Goal: Task Accomplishment & Management: Complete application form

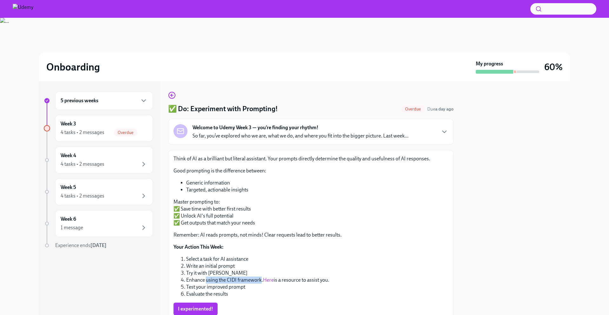
scroll to position [46, 0]
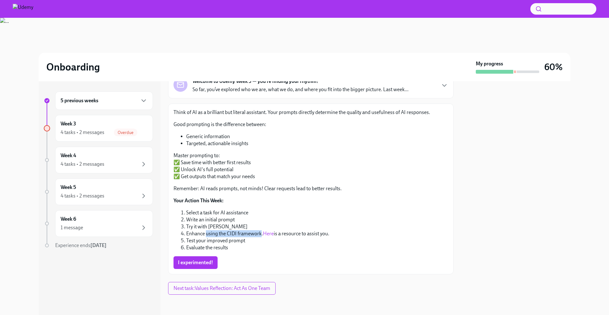
click at [222, 237] on li "Test your improved prompt" at bounding box center [317, 240] width 262 height 7
click at [205, 260] on span "I experimented!" at bounding box center [195, 262] width 35 height 6
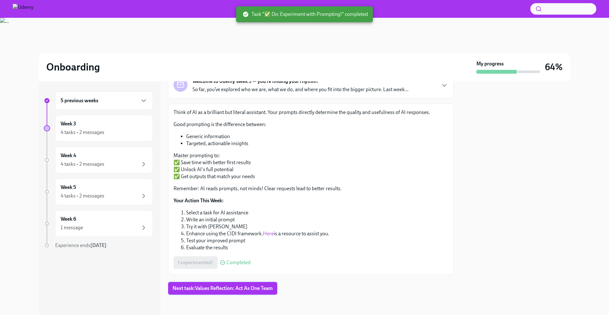
click at [256, 290] on span "Next task : Values Reflection: Act As One Team" at bounding box center [223, 288] width 100 height 6
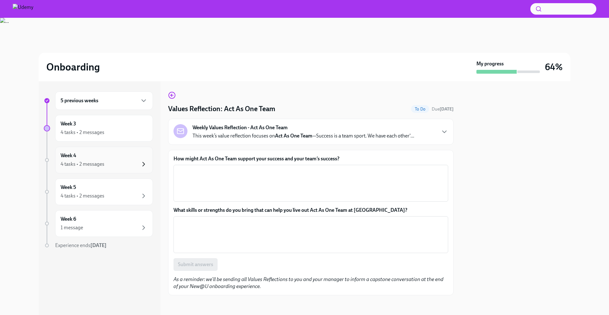
click at [143, 163] on icon "button" at bounding box center [144, 164] width 2 height 4
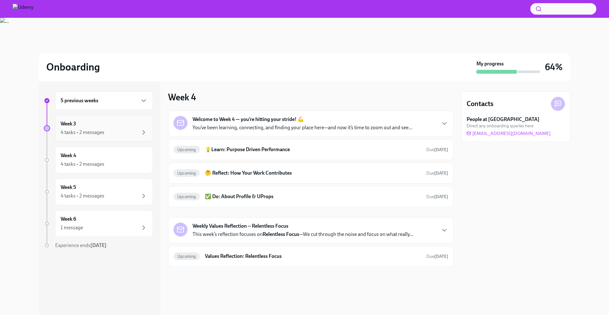
click at [121, 136] on div "Week 3 4 tasks • 2 messages" at bounding box center [104, 128] width 98 height 27
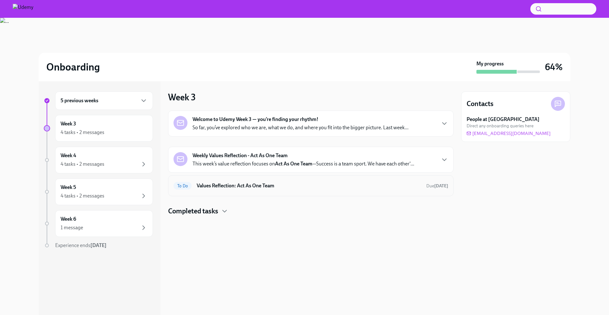
click at [297, 187] on h6 "Values Reflection: Act As One Team" at bounding box center [309, 185] width 225 height 7
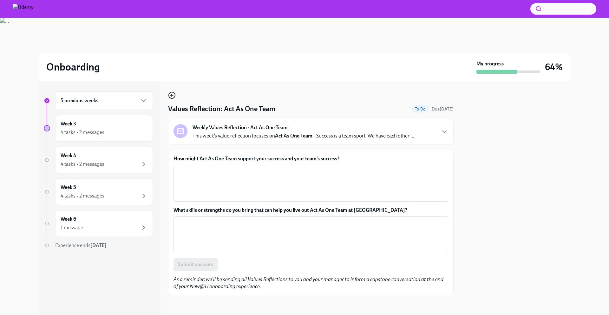
click at [175, 95] on circle "button" at bounding box center [172, 95] width 6 height 6
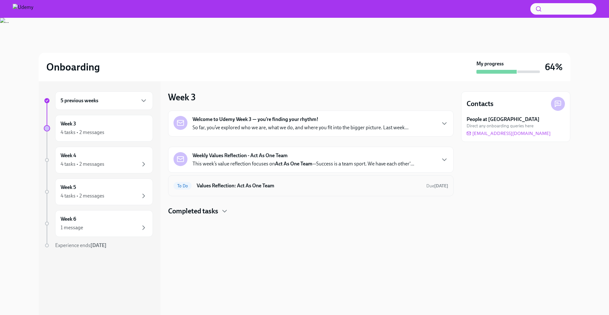
click at [264, 183] on h6 "Values Reflection: Act As One Team" at bounding box center [309, 185] width 225 height 7
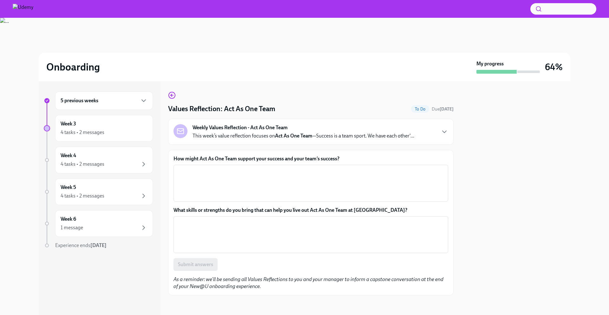
click at [294, 136] on strong "Act As One Team" at bounding box center [293, 136] width 37 height 6
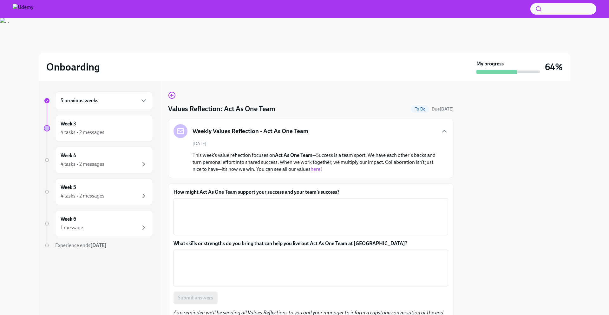
click at [251, 157] on p "This week’s value reflection focuses on Act As One Team —Success is a team spor…" at bounding box center [316, 162] width 246 height 21
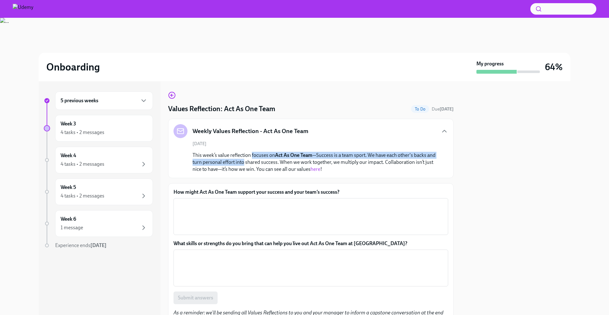
drag, startPoint x: 251, startPoint y: 157, endPoint x: 239, endPoint y: 165, distance: 14.5
click at [239, 165] on p "This week’s value reflection focuses on Act As One Team —Success is a team spor…" at bounding box center [316, 162] width 246 height 21
click at [218, 197] on div "How might Act As One Team support your success and your team’s success? x ​" at bounding box center [311, 212] width 275 height 46
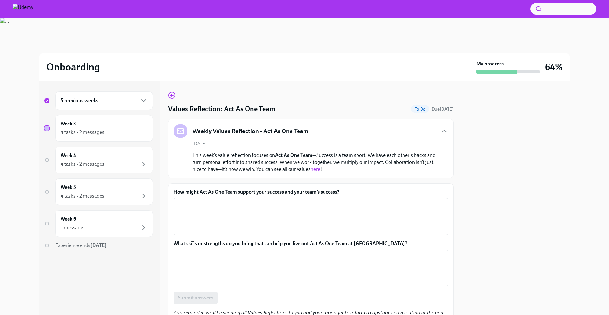
click at [236, 191] on label "How might Act As One Team support your success and your team’s success?" at bounding box center [311, 192] width 275 height 7
click at [236, 201] on textarea "How might Act As One Team support your success and your team’s success?" at bounding box center [310, 216] width 267 height 30
drag, startPoint x: 236, startPoint y: 191, endPoint x: 278, endPoint y: 190, distance: 42.2
click at [278, 190] on label "How might Act As One Team support your success and your team’s success?" at bounding box center [311, 192] width 275 height 7
click at [278, 201] on textarea "How might Act As One Team support your success and your team’s success?" at bounding box center [310, 216] width 267 height 30
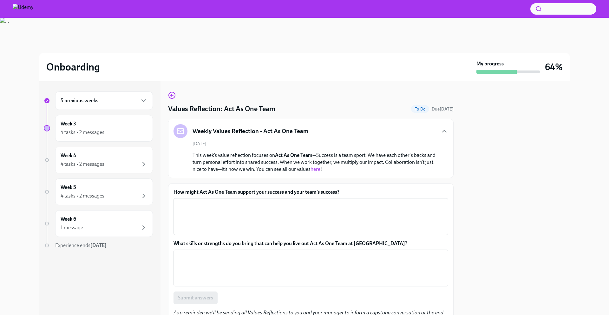
click at [194, 192] on label "How might Act As One Team support your success and your team’s success?" at bounding box center [311, 192] width 275 height 7
click at [194, 201] on textarea "How might Act As One Team support your success and your team’s success?" at bounding box center [310, 216] width 267 height 30
click at [194, 192] on label "How might Act As One Team support your success and your team’s success?" at bounding box center [311, 192] width 275 height 7
click at [194, 201] on textarea "How might Act As One Team support your success and your team’s success?" at bounding box center [310, 216] width 267 height 30
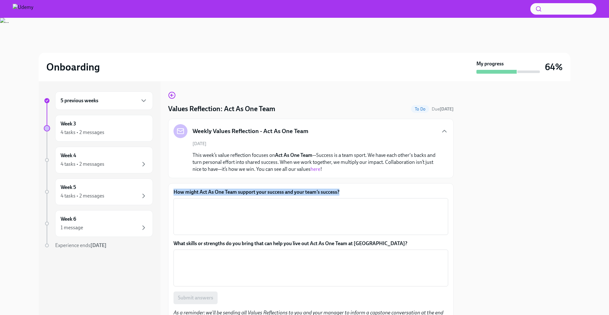
click at [194, 192] on label "How might Act As One Team support your success and your team’s success?" at bounding box center [311, 192] width 275 height 7
click at [194, 201] on textarea "How might Act As One Team support your success and your team’s success?" at bounding box center [310, 216] width 267 height 30
copy label "How might Act As One Team support your success and your team’s success?"
click at [217, 231] on textarea "How might Act As One Team support your success and your team’s success?" at bounding box center [310, 216] width 267 height 30
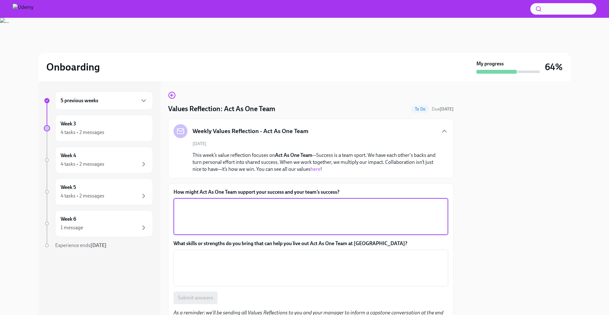
paste textarea "Acting as one team would mean we share knowledge, support each other, communica…"
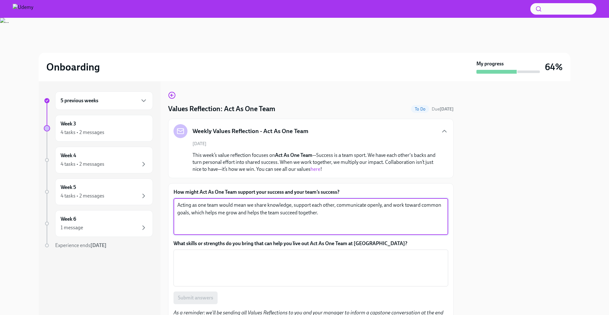
click at [385, 205] on textarea "Acting as one team would mean we share knowledge, support each other, communica…" at bounding box center [310, 216] width 267 height 30
click at [189, 214] on textarea "Acting as one team would mean we share knowledge, support each other, communica…" at bounding box center [310, 216] width 267 height 30
type textarea "Acting as one team would mean we share knowledge, support each other, communica…"
click at [254, 240] on label "What skills or strengths do you bring that can help you live out Act As One Tea…" at bounding box center [311, 243] width 275 height 7
click at [254, 253] on textarea "What skills or strengths do you bring that can help you live out Act As One Tea…" at bounding box center [310, 268] width 267 height 30
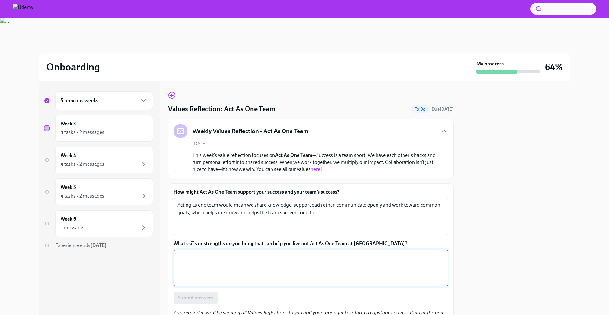
click at [254, 240] on label "What skills or strengths do you bring that can help you live out Act As One Tea…" at bounding box center [311, 243] width 275 height 7
click at [254, 253] on textarea "What skills or strengths do you bring that can help you live out Act As One Tea…" at bounding box center [310, 268] width 267 height 30
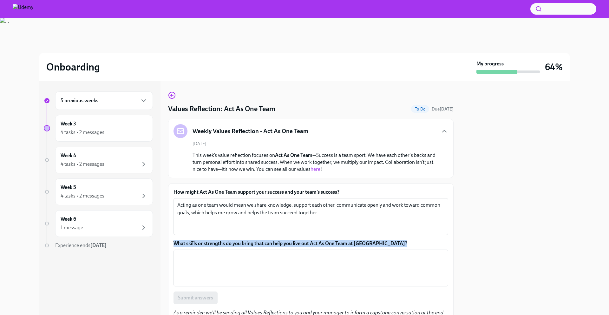
click at [254, 240] on label "What skills or strengths do you bring that can help you live out Act As One Tea…" at bounding box center [311, 243] width 275 height 7
click at [254, 253] on textarea "What skills or strengths do you bring that can help you live out Act As One Tea…" at bounding box center [310, 268] width 267 height 30
copy label "What skills or strengths do you bring that can help you live out Act As One Tea…"
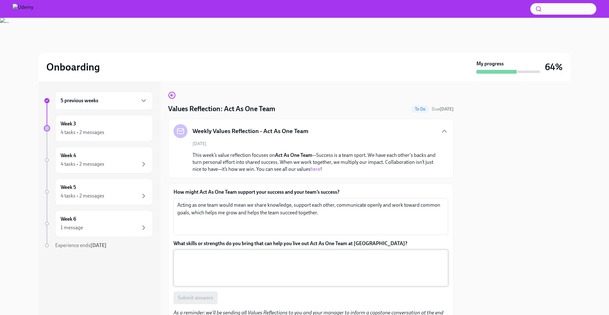
click at [207, 257] on textarea "What skills or strengths do you bring that can help you live out Act As One Tea…" at bounding box center [310, 268] width 267 height 30
paste textarea "I bring collaboration, good communication, empathy, and willingness to support …"
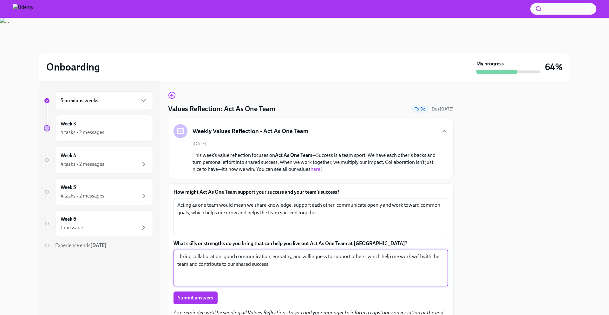
click at [290, 255] on textarea "I bring collaboration, good communication, empathy, and willingness to support …" at bounding box center [310, 268] width 267 height 30
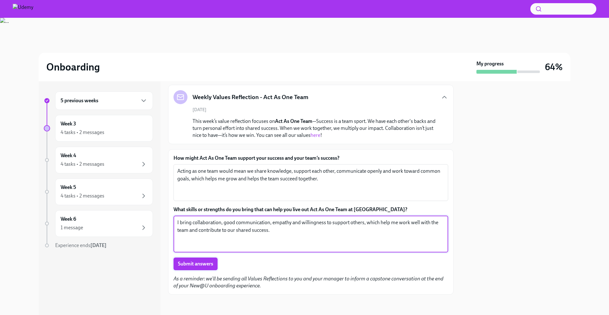
type textarea "I bring collaboration, good communication, empathy and willingness to support o…"
click at [191, 264] on span "Submit answers" at bounding box center [195, 264] width 35 height 6
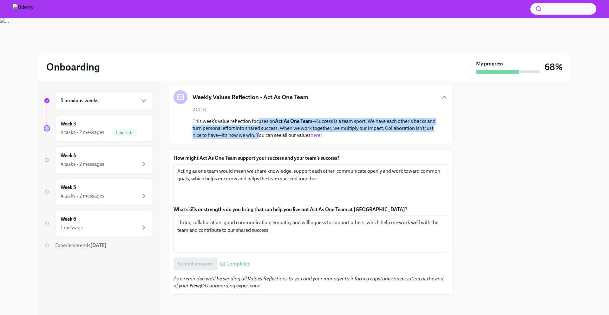
drag, startPoint x: 259, startPoint y: 137, endPoint x: 258, endPoint y: 122, distance: 14.6
click at [258, 122] on p "This week’s value reflection focuses on Act As One Team —Success is a team spor…" at bounding box center [316, 128] width 246 height 21
drag, startPoint x: 258, startPoint y: 121, endPoint x: 256, endPoint y: 134, distance: 13.1
click at [256, 134] on p "This week’s value reflection focuses on Act As One Team —Success is a team spor…" at bounding box center [316, 128] width 246 height 21
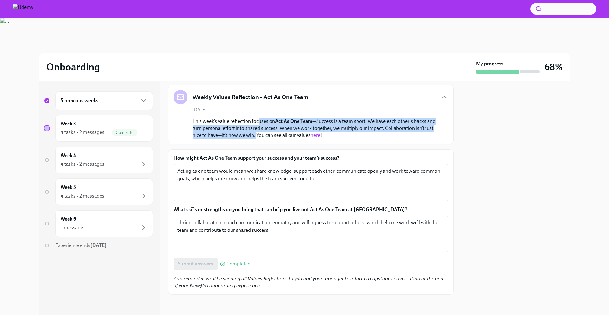
click at [256, 134] on p "This week’s value reflection focuses on Act As One Team —Success is a team spor…" at bounding box center [316, 128] width 246 height 21
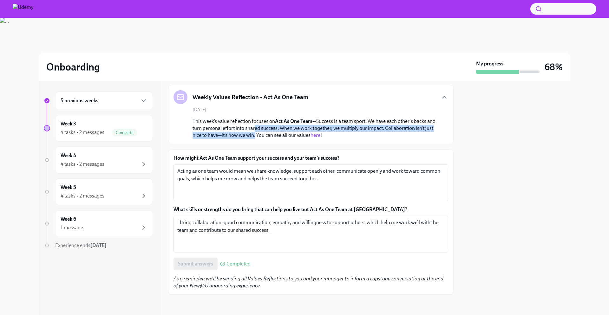
drag, startPoint x: 256, startPoint y: 138, endPoint x: 255, endPoint y: 125, distance: 12.7
click at [255, 125] on p "This week’s value reflection focuses on Act As One Team —Success is a team spor…" at bounding box center [316, 128] width 246 height 21
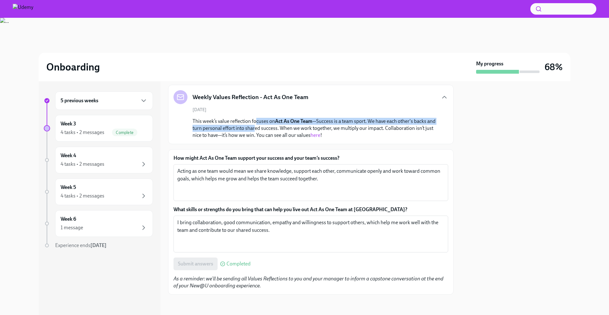
drag, startPoint x: 256, startPoint y: 120, endPoint x: 256, endPoint y: 129, distance: 9.2
click at [256, 129] on p "This week’s value reflection focuses on Act As One Team —Success is a team spor…" at bounding box center [316, 128] width 246 height 21
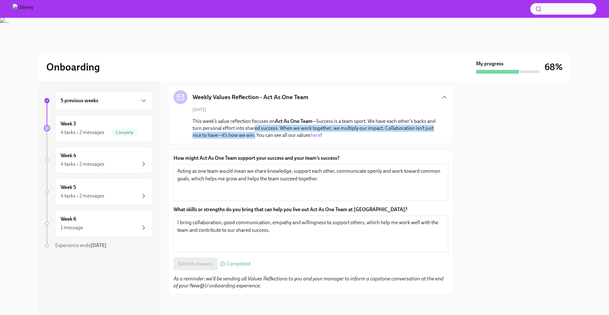
drag, startPoint x: 256, startPoint y: 137, endPoint x: 256, endPoint y: 126, distance: 11.1
click at [256, 126] on p "This week’s value reflection focuses on Act As One Team —Success is a team spor…" at bounding box center [316, 128] width 246 height 21
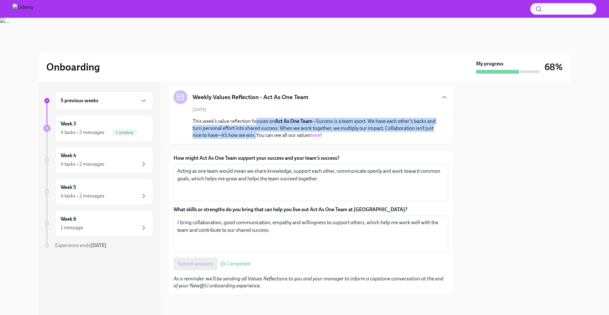
drag, startPoint x: 257, startPoint y: 121, endPoint x: 256, endPoint y: 135, distance: 14.6
click at [256, 135] on p "This week’s value reflection focuses on Act As One Team —Success is a team spor…" at bounding box center [316, 128] width 246 height 21
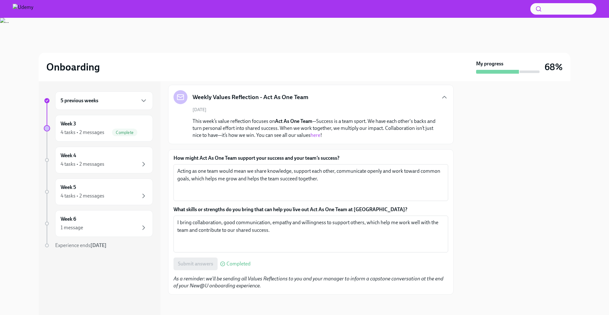
drag, startPoint x: 255, startPoint y: 137, endPoint x: 255, endPoint y: 124, distance: 12.7
click at [255, 124] on p "This week’s value reflection focuses on Act As One Team —Success is a team spor…" at bounding box center [316, 128] width 246 height 21
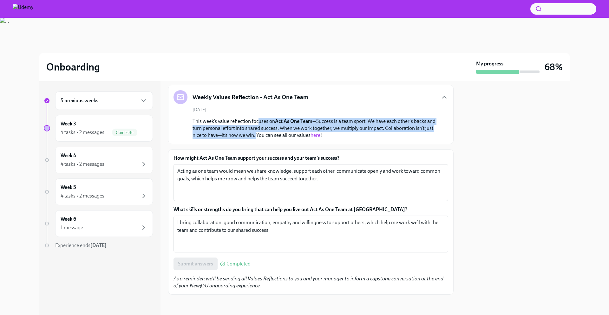
drag, startPoint x: 257, startPoint y: 119, endPoint x: 257, endPoint y: 132, distance: 12.7
click at [257, 132] on p "This week’s value reflection focuses on Act As One Team —Success is a team spor…" at bounding box center [316, 128] width 246 height 21
drag, startPoint x: 256, startPoint y: 137, endPoint x: 256, endPoint y: 123, distance: 14.0
click at [256, 123] on p "This week’s value reflection focuses on Act As One Team —Success is a team spor…" at bounding box center [316, 128] width 246 height 21
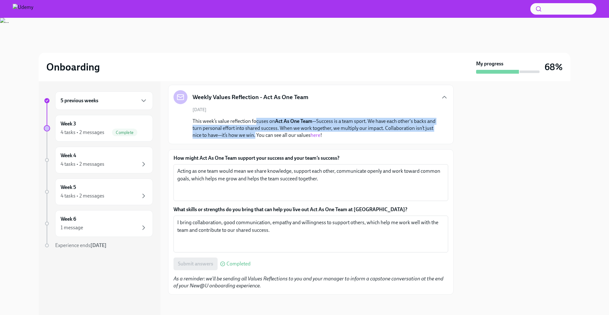
click at [256, 123] on p "This week’s value reflection focuses on Act As One Team —Success is a team spor…" at bounding box center [316, 128] width 246 height 21
drag, startPoint x: 256, startPoint y: 119, endPoint x: 256, endPoint y: 135, distance: 15.6
click at [256, 135] on p "This week’s value reflection focuses on Act As One Team —Success is a team spor…" at bounding box center [316, 128] width 246 height 21
drag, startPoint x: 255, startPoint y: 139, endPoint x: 256, endPoint y: 124, distance: 15.2
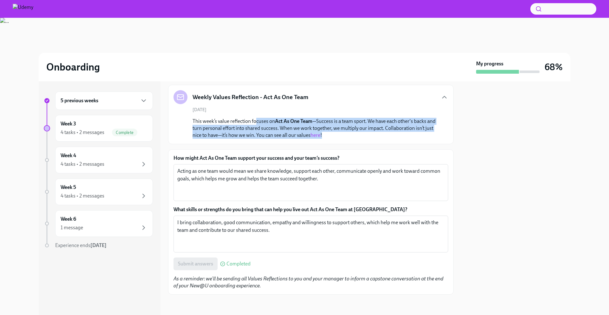
click at [256, 124] on div "Weekly Values Reflection - Act As One Team August 15th This week’s value reflec…" at bounding box center [311, 114] width 286 height 59
click at [256, 124] on p "This week’s value reflection focuses on Act As One Team —Success is a team spor…" at bounding box center [316, 128] width 246 height 21
drag, startPoint x: 256, startPoint y: 124, endPoint x: 257, endPoint y: 137, distance: 13.7
click at [257, 137] on p "This week’s value reflection focuses on Act As One Team —Success is a team spor…" at bounding box center [316, 128] width 246 height 21
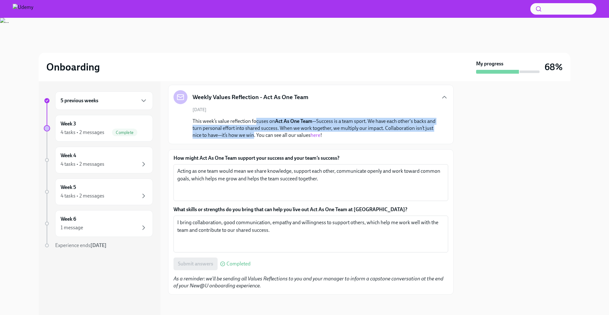
drag, startPoint x: 255, startPoint y: 136, endPoint x: 257, endPoint y: 120, distance: 16.0
click at [257, 120] on p "This week’s value reflection focuses on Act As One Team —Success is a team spor…" at bounding box center [316, 128] width 246 height 21
drag, startPoint x: 257, startPoint y: 120, endPoint x: 256, endPoint y: 133, distance: 12.8
click at [256, 133] on p "This week’s value reflection focuses on Act As One Team —Success is a team spor…" at bounding box center [316, 128] width 246 height 21
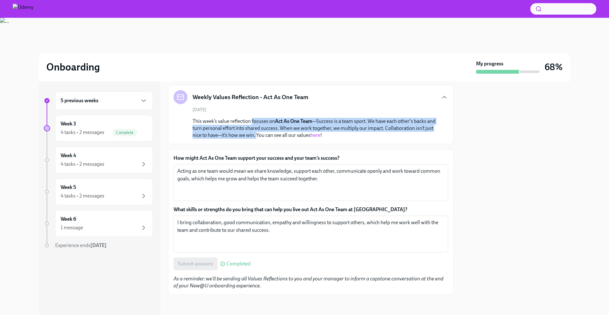
click at [256, 133] on p "This week’s value reflection focuses on Act As One Team —Success is a team spor…" at bounding box center [316, 128] width 246 height 21
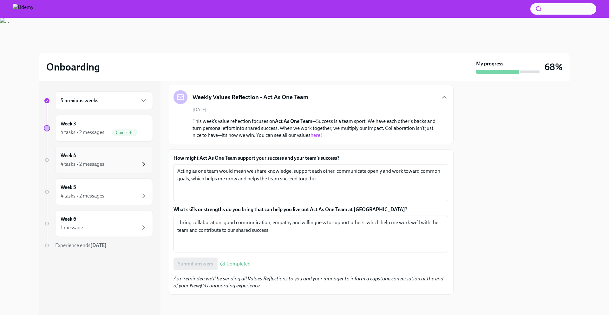
click at [144, 162] on icon "button" at bounding box center [144, 164] width 8 height 8
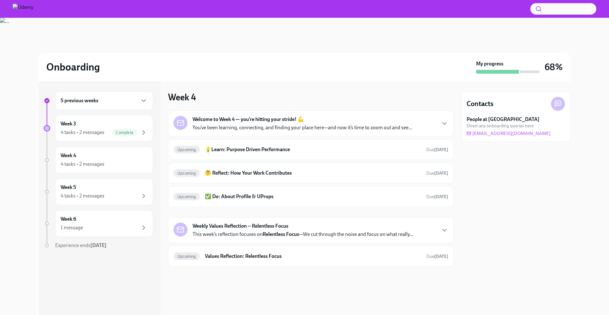
click at [209, 102] on div "Week 4 Welcome to Week 4 — you’re hitting your stride! 💪 You’ve been learning, …" at bounding box center [311, 178] width 286 height 175
drag, startPoint x: 209, startPoint y: 102, endPoint x: 171, endPoint y: 98, distance: 38.3
click at [171, 98] on div "Week 4 Welcome to Week 4 — you’re hitting your stride! 💪 You’ve been learning, …" at bounding box center [311, 178] width 286 height 175
click at [171, 98] on h3 "Week 4" at bounding box center [182, 96] width 28 height 11
drag, startPoint x: 171, startPoint y: 98, endPoint x: 196, endPoint y: 96, distance: 25.1
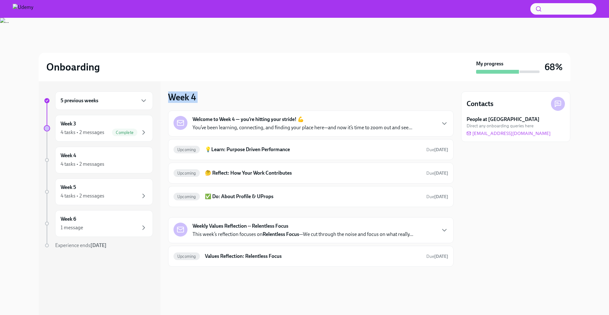
click at [196, 96] on h3 "Week 4" at bounding box center [182, 96] width 28 height 11
click at [199, 96] on div "Week 4 Welcome to Week 4 — you’re hitting your stride! 💪 You’ve been learning, …" at bounding box center [311, 178] width 286 height 175
drag, startPoint x: 199, startPoint y: 96, endPoint x: 178, endPoint y: 98, distance: 21.1
click at [178, 98] on div "Week 4 Welcome to Week 4 — you’re hitting your stride! 💪 You’ve been learning, …" at bounding box center [311, 178] width 286 height 175
click at [178, 98] on h3 "Week 4" at bounding box center [182, 96] width 28 height 11
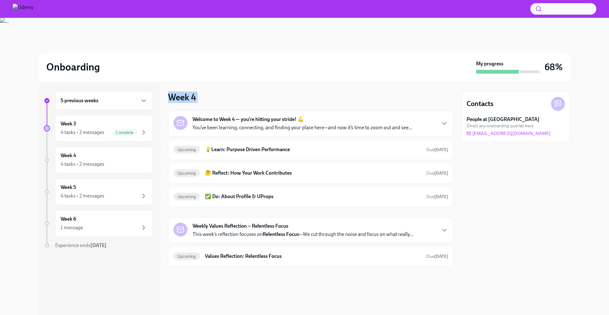
drag, startPoint x: 178, startPoint y: 98, endPoint x: 202, endPoint y: 98, distance: 23.8
click at [202, 98] on div "Week 4 Welcome to Week 4 — you’re hitting your stride! 💪 You’ve been learning, …" at bounding box center [311, 178] width 286 height 175
click at [223, 99] on div "Week 4 Welcome to Week 4 — you’re hitting your stride! 💪 You’ve been learning, …" at bounding box center [311, 178] width 286 height 175
drag, startPoint x: 223, startPoint y: 99, endPoint x: 165, endPoint y: 98, distance: 57.5
click at [165, 98] on div "5 previous weeks Week 3 4 tasks • 2 messages Complete Week 4 4 tasks • 2 messag…" at bounding box center [305, 198] width 532 height 234
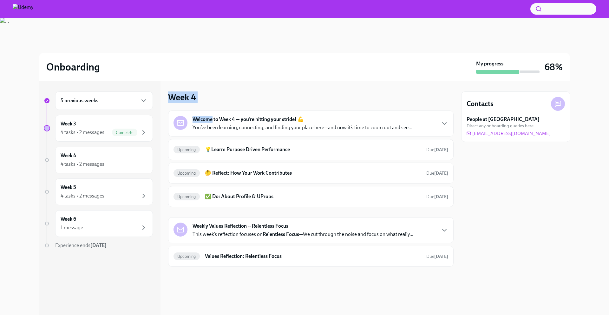
click at [209, 98] on div "Week 4 Welcome to Week 4 — you’re hitting your stride! 💪 You’ve been learning, …" at bounding box center [311, 178] width 286 height 175
drag, startPoint x: 209, startPoint y: 98, endPoint x: 180, endPoint y: 100, distance: 28.3
click at [180, 100] on div "Week 4 Welcome to Week 4 — you’re hitting your stride! 💪 You’ve been learning, …" at bounding box center [311, 178] width 286 height 175
click at [209, 100] on div "Week 4 Welcome to Week 4 — you’re hitting your stride! 💪 You’ve been learning, …" at bounding box center [311, 178] width 286 height 175
drag, startPoint x: 209, startPoint y: 100, endPoint x: 185, endPoint y: 101, distance: 23.5
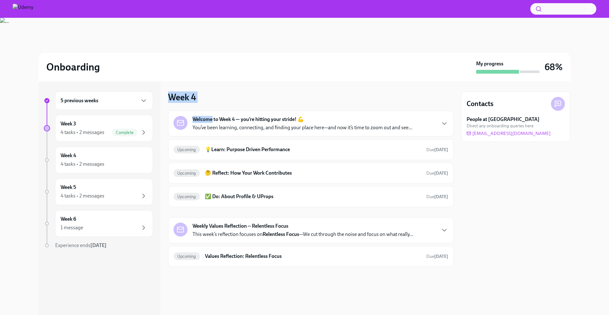
click at [185, 101] on div "Week 4 Welcome to Week 4 — you’re hitting your stride! 💪 You’ve been learning, …" at bounding box center [311, 178] width 286 height 175
click at [204, 99] on div "Week 4 Welcome to Week 4 — you’re hitting your stride! 💪 You’ve been learning, …" at bounding box center [311, 178] width 286 height 175
drag, startPoint x: 204, startPoint y: 99, endPoint x: 171, endPoint y: 100, distance: 33.3
click at [171, 100] on div "Week 4 Welcome to Week 4 — you’re hitting your stride! 💪 You’ve been learning, …" at bounding box center [311, 178] width 286 height 175
click at [171, 100] on h3 "Week 4" at bounding box center [182, 96] width 28 height 11
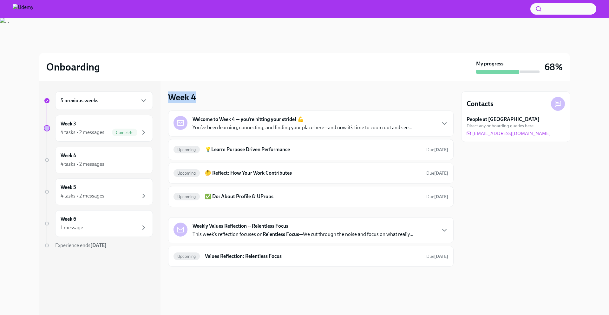
drag, startPoint x: 170, startPoint y: 96, endPoint x: 194, endPoint y: 97, distance: 24.5
click at [194, 97] on h3 "Week 4" at bounding box center [182, 96] width 28 height 11
drag, startPoint x: 194, startPoint y: 97, endPoint x: 169, endPoint y: 99, distance: 25.4
click at [169, 99] on h3 "Week 4" at bounding box center [182, 96] width 28 height 11
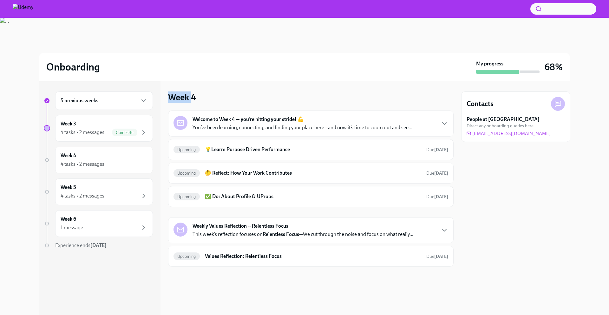
click at [169, 99] on h3 "Week 4" at bounding box center [182, 96] width 28 height 11
drag, startPoint x: 169, startPoint y: 99, endPoint x: 197, endPoint y: 99, distance: 28.6
click at [197, 99] on div "Week 4 Welcome to Week 4 — you’re hitting your stride! 💪 You’ve been learning, …" at bounding box center [311, 178] width 286 height 175
drag, startPoint x: 197, startPoint y: 99, endPoint x: 175, endPoint y: 99, distance: 22.2
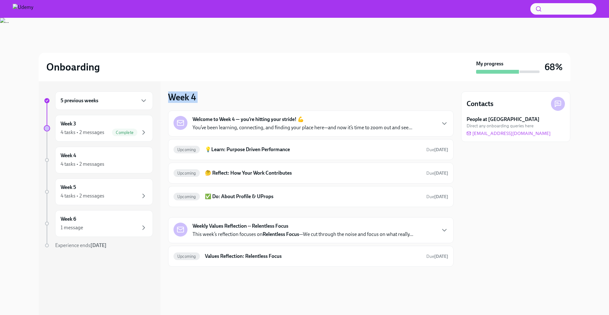
click at [175, 99] on div "Week 4 Welcome to Week 4 — you’re hitting your stride! 💪 You’ve been learning, …" at bounding box center [311, 178] width 286 height 175
click at [175, 99] on h3 "Week 4" at bounding box center [182, 96] width 28 height 11
drag, startPoint x: 175, startPoint y: 99, endPoint x: 188, endPoint y: 99, distance: 13.3
click at [188, 99] on h3 "Week 4" at bounding box center [182, 96] width 28 height 11
click at [198, 98] on div "Week 4 Welcome to Week 4 — you’re hitting your stride! 💪 You’ve been learning, …" at bounding box center [311, 178] width 286 height 175
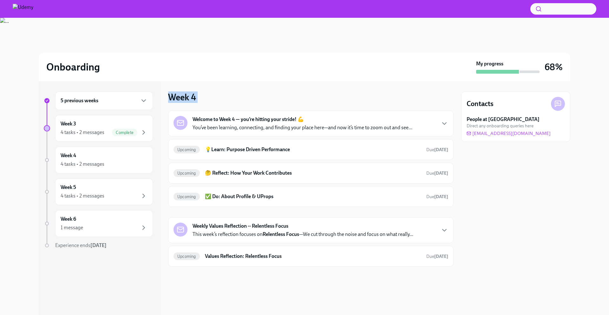
drag, startPoint x: 198, startPoint y: 98, endPoint x: 175, endPoint y: 96, distance: 23.3
click at [175, 96] on div "Week 4 Welcome to Week 4 — you’re hitting your stride! 💪 You’ve been learning, …" at bounding box center [311, 178] width 286 height 175
click at [222, 95] on div "Week 4 Welcome to Week 4 — you’re hitting your stride! 💪 You’ve been learning, …" at bounding box center [311, 178] width 286 height 175
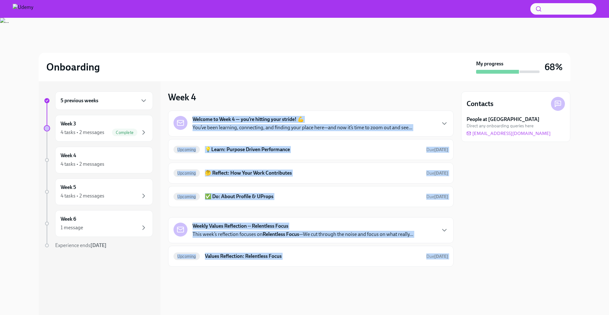
drag, startPoint x: 222, startPoint y: 95, endPoint x: 243, endPoint y: 277, distance: 183.2
click at [243, 277] on div "Week 4 Welcome to Week 4 — you’re hitting your stride! 💪 You’ve been learning, …" at bounding box center [311, 198] width 286 height 234
click at [269, 288] on div "Week 4 Welcome to Week 4 — you’re hitting your stride! 💪 You’ve been learning, …" at bounding box center [311, 198] width 286 height 234
drag, startPoint x: 269, startPoint y: 288, endPoint x: 282, endPoint y: 116, distance: 172.6
click at [282, 116] on div "Week 4 Welcome to Week 4 — you’re hitting your stride! 💪 You’ve been learning, …" at bounding box center [311, 198] width 286 height 234
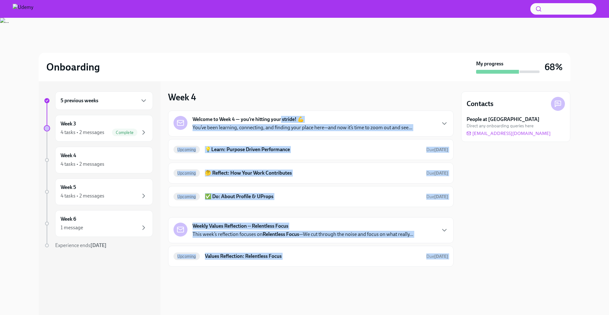
click at [222, 99] on div "Week 4 Welcome to Week 4 — you’re hitting your stride! 💪 You’ve been learning, …" at bounding box center [311, 178] width 286 height 175
drag, startPoint x: 222, startPoint y: 99, endPoint x: 242, endPoint y: 258, distance: 159.9
click at [242, 258] on div "Week 4 Welcome to Week 4 — you’re hitting your stride! 💪 You’ve been learning, …" at bounding box center [311, 178] width 286 height 175
click at [242, 281] on div at bounding box center [311, 277] width 286 height 20
drag, startPoint x: 242, startPoint y: 281, endPoint x: 198, endPoint y: 127, distance: 159.5
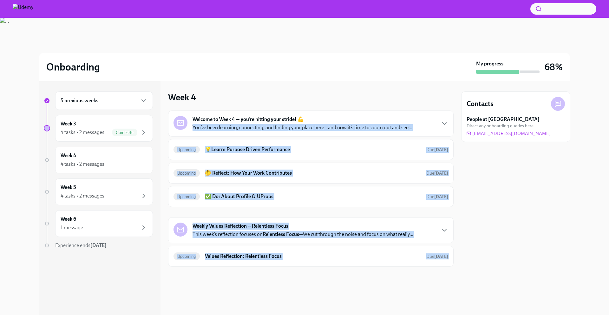
click at [198, 127] on div "Week 4 Welcome to Week 4 — you’re hitting your stride! 💪 You’ve been learning, …" at bounding box center [311, 198] width 286 height 234
click at [182, 90] on div "Week 4 Welcome to Week 4 — you’re hitting your stride! 💪 You’ve been learning, …" at bounding box center [311, 198] width 286 height 234
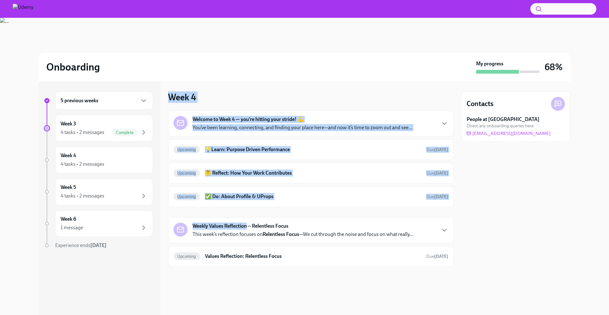
drag, startPoint x: 182, startPoint y: 90, endPoint x: 236, endPoint y: 224, distance: 144.8
click at [236, 224] on div "Week 4 Welcome to Week 4 — you’re hitting your stride! 💪 You’ve been learning, …" at bounding box center [311, 198] width 286 height 234
click at [219, 281] on div at bounding box center [311, 277] width 286 height 20
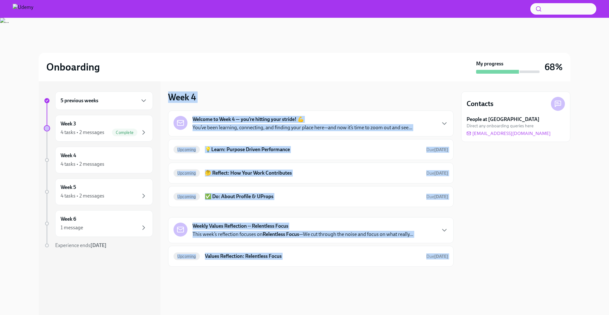
drag, startPoint x: 219, startPoint y: 281, endPoint x: 174, endPoint y: 97, distance: 189.2
click at [174, 97] on div "Week 4 Welcome to Week 4 — you’re hitting your stride! 💪 You’ve been learning, …" at bounding box center [311, 198] width 286 height 234
click at [195, 90] on div "Week 4 Welcome to Week 4 — you’re hitting your stride! 💪 You’ve been learning, …" at bounding box center [311, 198] width 286 height 234
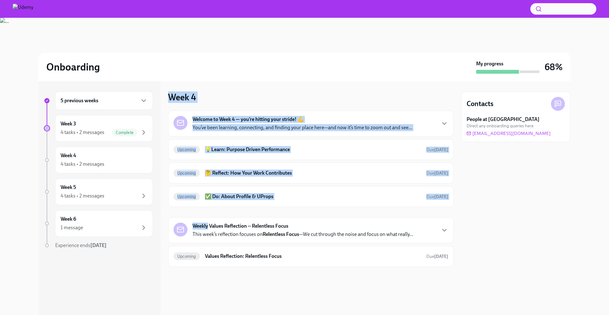
drag, startPoint x: 195, startPoint y: 90, endPoint x: 220, endPoint y: 220, distance: 132.7
click at [220, 220] on div "Week 4 Welcome to Week 4 — you’re hitting your stride! 💪 You’ve been learning, …" at bounding box center [311, 198] width 286 height 234
click at [224, 298] on div "Week 4 Welcome to Week 4 — you’re hitting your stride! 💪 You’ve been learning, …" at bounding box center [311, 198] width 286 height 234
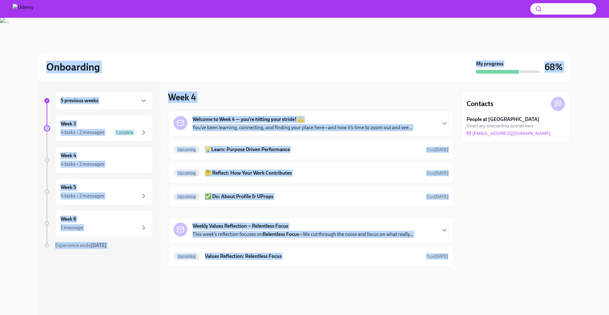
drag, startPoint x: 237, startPoint y: 284, endPoint x: 169, endPoint y: 59, distance: 234.9
click at [169, 59] on div "Onboarding My progress 68% 5 previous weeks Week 3 4 tasks • 2 messages Complet…" at bounding box center [304, 166] width 609 height 297
click at [203, 87] on div "Week 4 Welcome to Week 4 — you’re hitting your stride! 💪 You’ve been learning, …" at bounding box center [311, 198] width 286 height 234
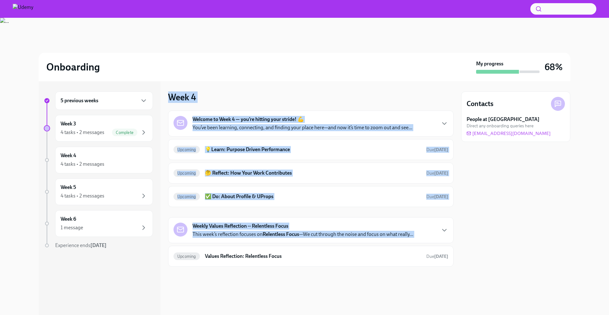
drag, startPoint x: 203, startPoint y: 87, endPoint x: 224, endPoint y: 243, distance: 158.2
click at [224, 243] on div "Week 4 Welcome to Week 4 — you’re hitting your stride! 💪 You’ve been learning, …" at bounding box center [311, 198] width 286 height 234
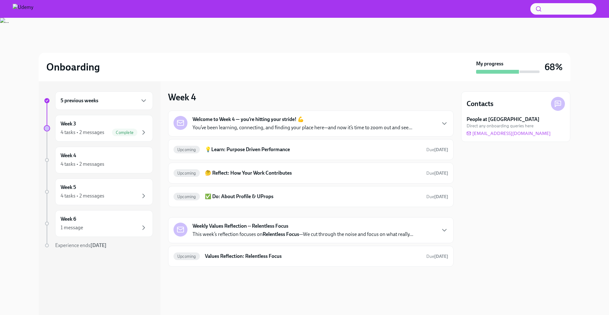
click at [237, 276] on div at bounding box center [311, 277] width 286 height 20
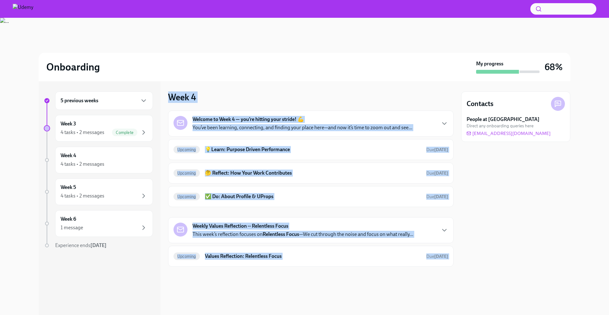
drag, startPoint x: 237, startPoint y: 276, endPoint x: 201, endPoint y: 89, distance: 191.2
click at [201, 89] on div "Week 4 Welcome to Week 4 — you’re hitting your stride! 💪 You’ve been learning, …" at bounding box center [311, 198] width 286 height 234
click at [191, 92] on h3 "Week 4" at bounding box center [182, 96] width 28 height 11
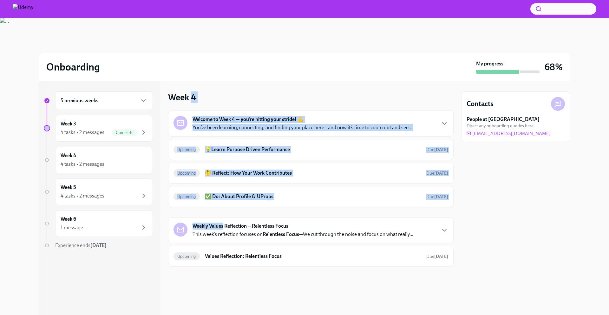
drag, startPoint x: 191, startPoint y: 92, endPoint x: 220, endPoint y: 226, distance: 137.4
click at [220, 226] on div "Week 4 Welcome to Week 4 — you’re hitting your stride! 💪 You’ve been learning, …" at bounding box center [311, 178] width 286 height 175
click at [233, 289] on div "Week 4 Welcome to Week 4 — you’re hitting your stride! 💪 You’ve been learning, …" at bounding box center [311, 198] width 286 height 234
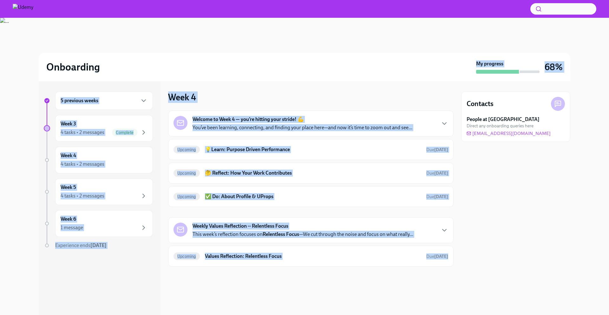
drag, startPoint x: 246, startPoint y: 270, endPoint x: 191, endPoint y: 81, distance: 196.7
click at [191, 81] on div "Onboarding My progress 68% 5 previous weeks Week 3 4 tasks • 2 messages Complet…" at bounding box center [304, 166] width 609 height 297
click at [200, 91] on div "Week 4 Welcome to Week 4 — you’re hitting your stride! 💪 You’ve been learning, …" at bounding box center [311, 178] width 286 height 175
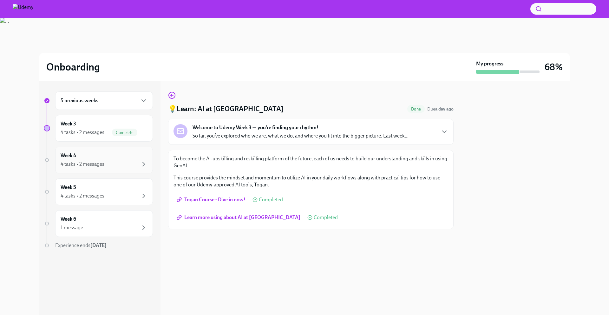
click at [130, 168] on div "4 tasks • 2 messages" at bounding box center [104, 164] width 87 height 8
